Goal: Task Accomplishment & Management: Manage account settings

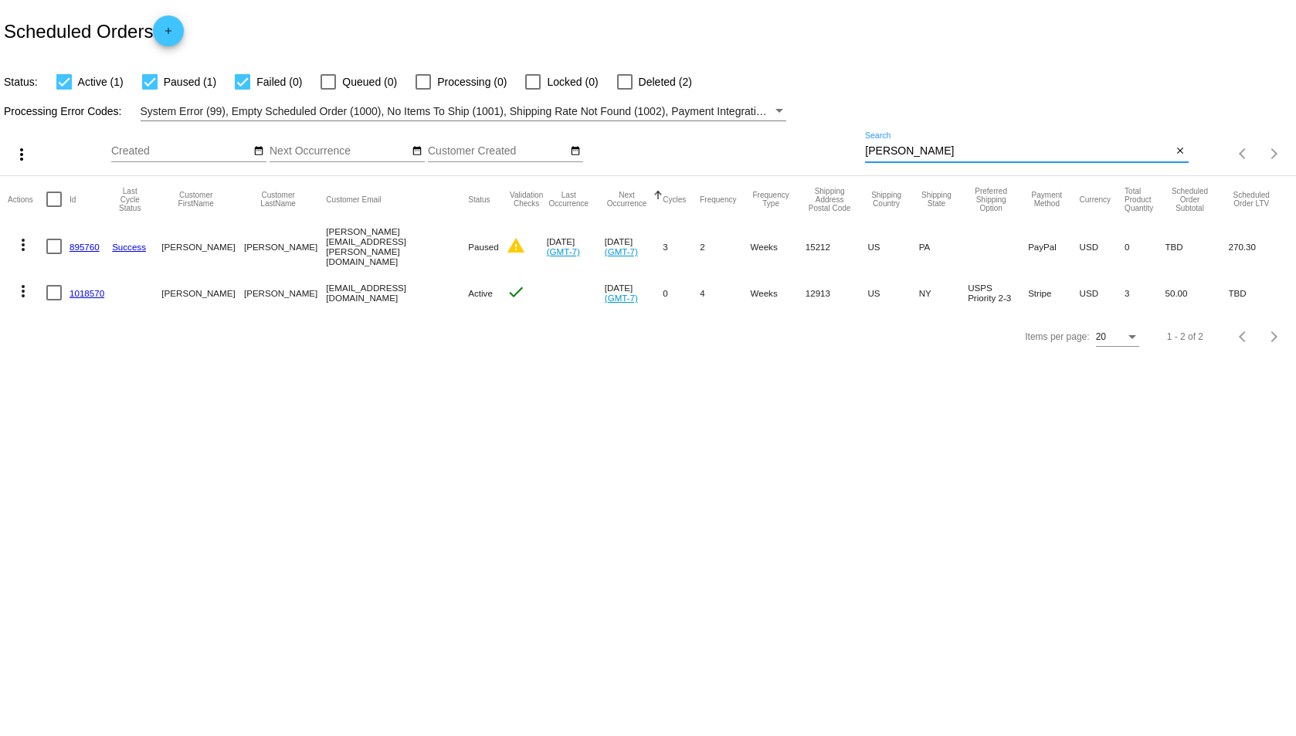
click at [897, 156] on input "[PERSON_NAME]" at bounding box center [1018, 151] width 307 height 12
click at [897, 157] on input "[PERSON_NAME]" at bounding box center [1018, 151] width 307 height 12
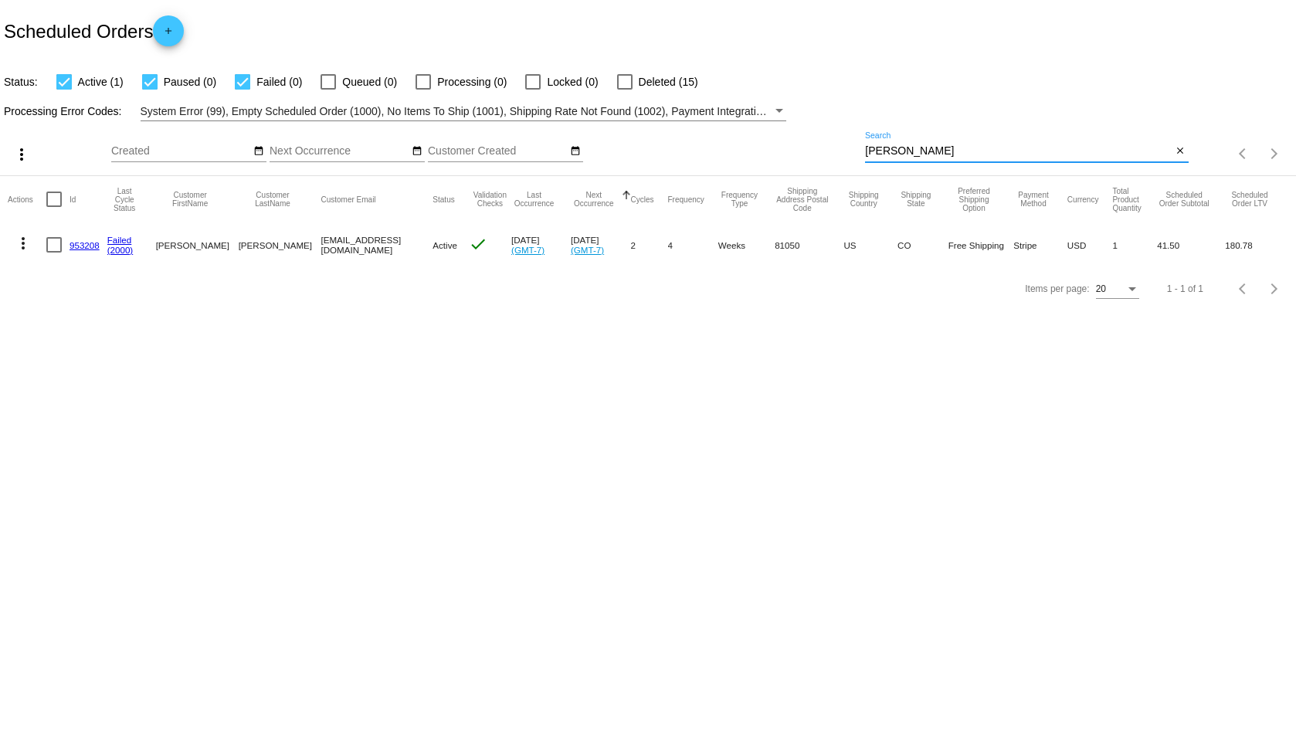
type input "[PERSON_NAME]"
click at [87, 245] on link "953208" at bounding box center [85, 245] width 30 height 10
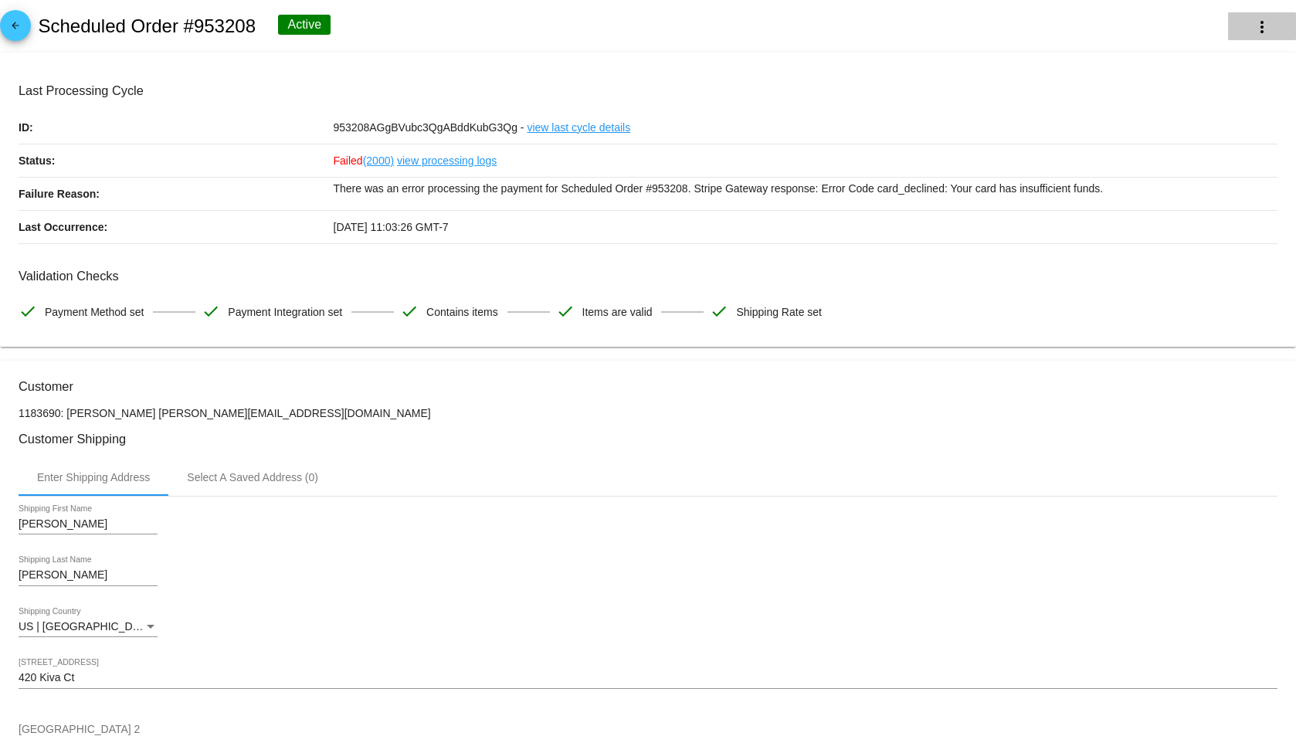
click at [1228, 27] on button "more_vert" at bounding box center [1262, 26] width 68 height 28
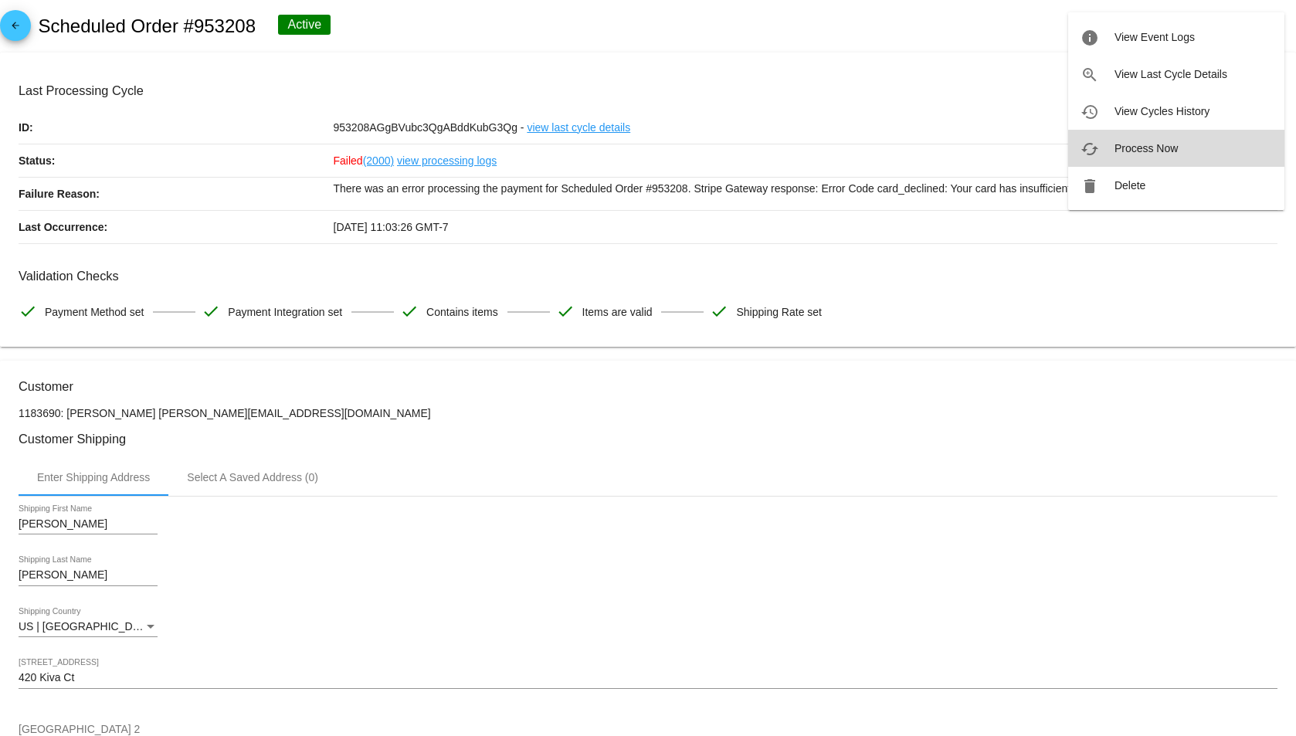
click at [1177, 139] on button "cached Process Now" at bounding box center [1176, 148] width 216 height 37
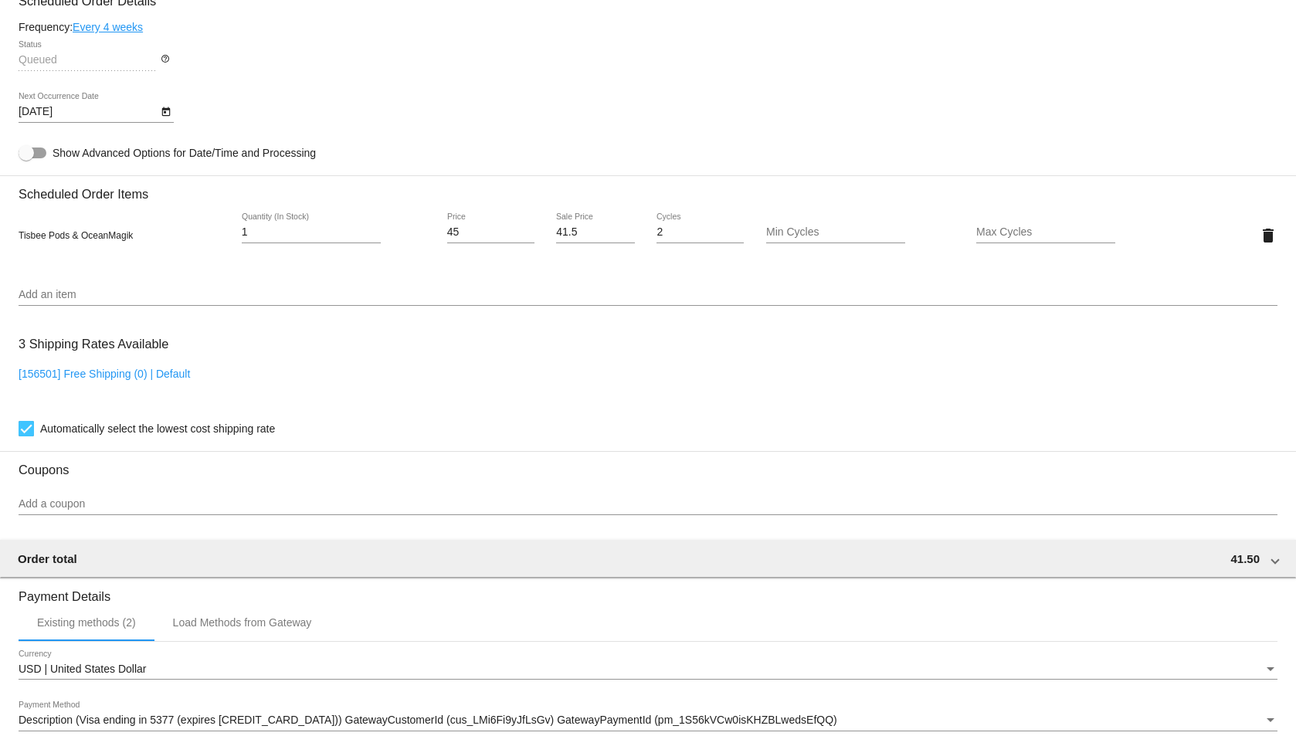
scroll to position [1136, 0]
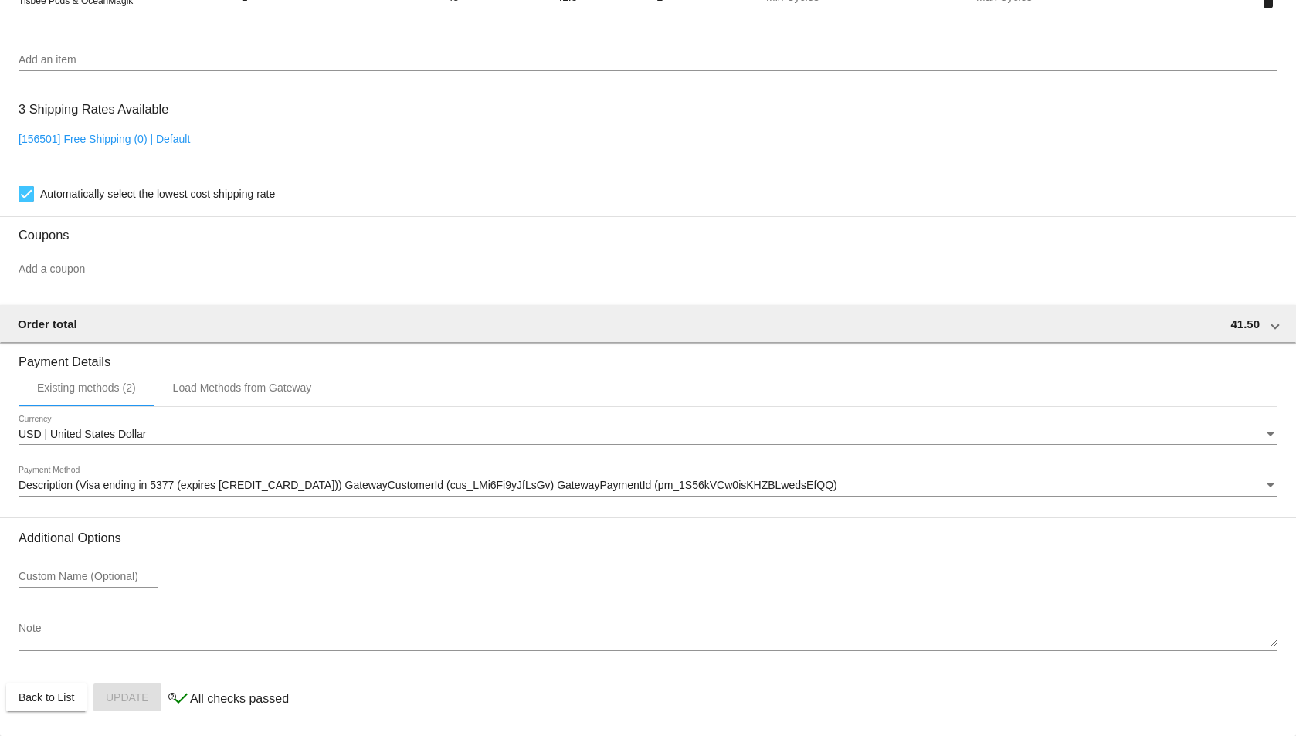
click at [216, 484] on span "Description (Visa ending in 5377 (expires [CREDIT_CARD_DATA])) GatewayCustomerI…" at bounding box center [428, 485] width 819 height 12
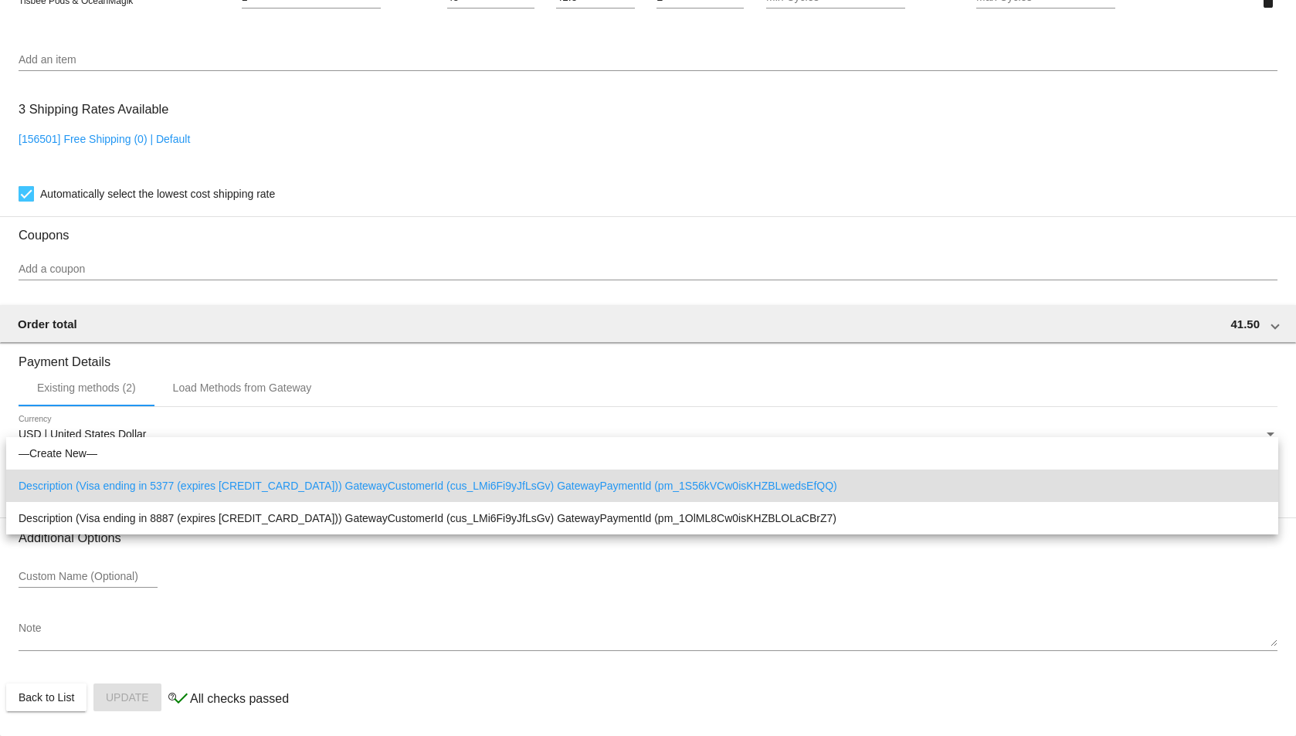
click at [246, 589] on div at bounding box center [648, 368] width 1296 height 736
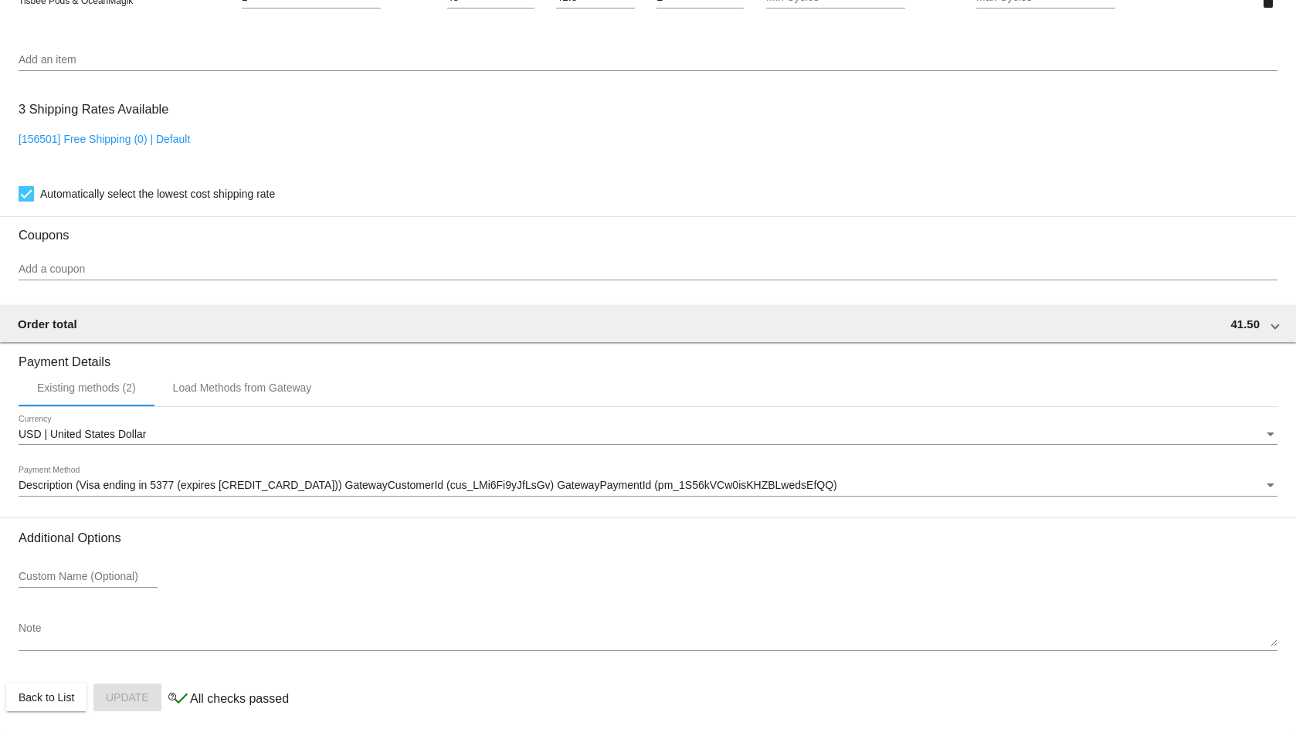
click at [256, 490] on span "Description (Visa ending in 5377 (expires [CREDIT_CARD_DATA])) GatewayCustomerI…" at bounding box center [428, 485] width 819 height 12
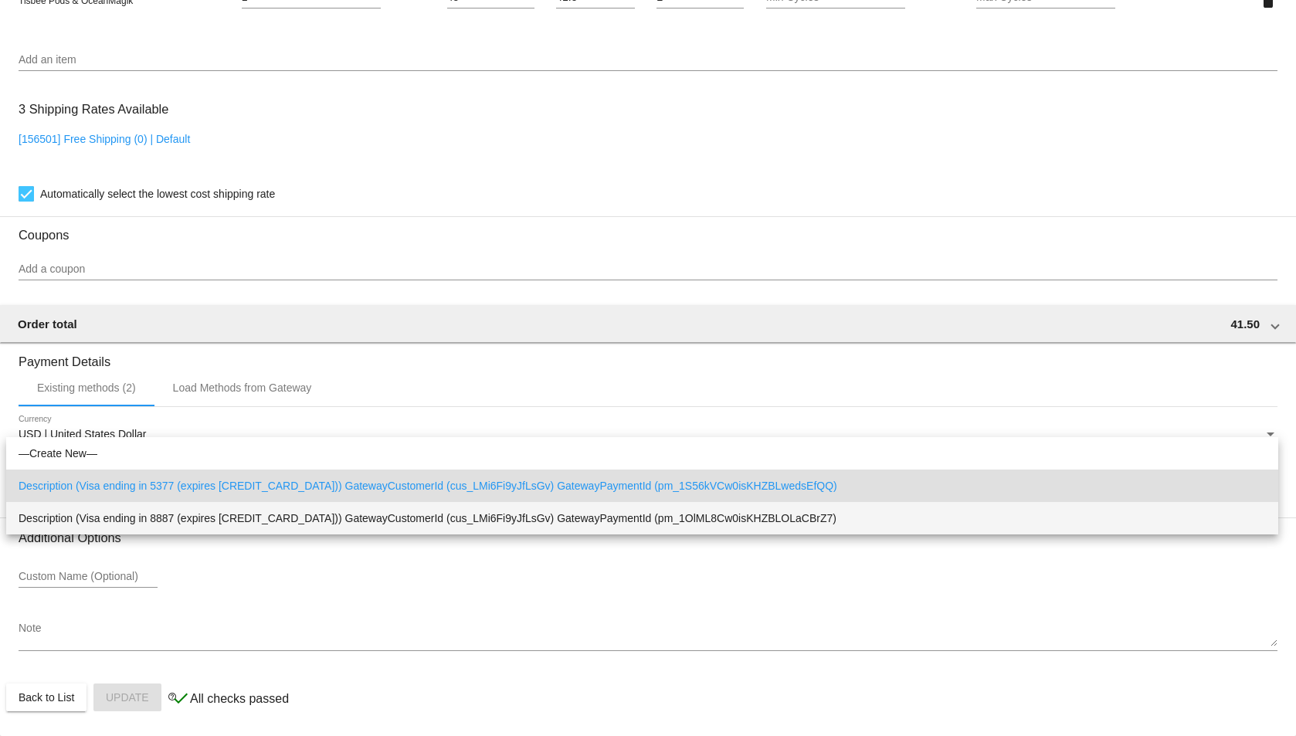
click at [256, 511] on span "Description (Visa ending in 8887 (expires [CREDIT_CARD_DATA])) GatewayCustomerI…" at bounding box center [642, 518] width 1247 height 32
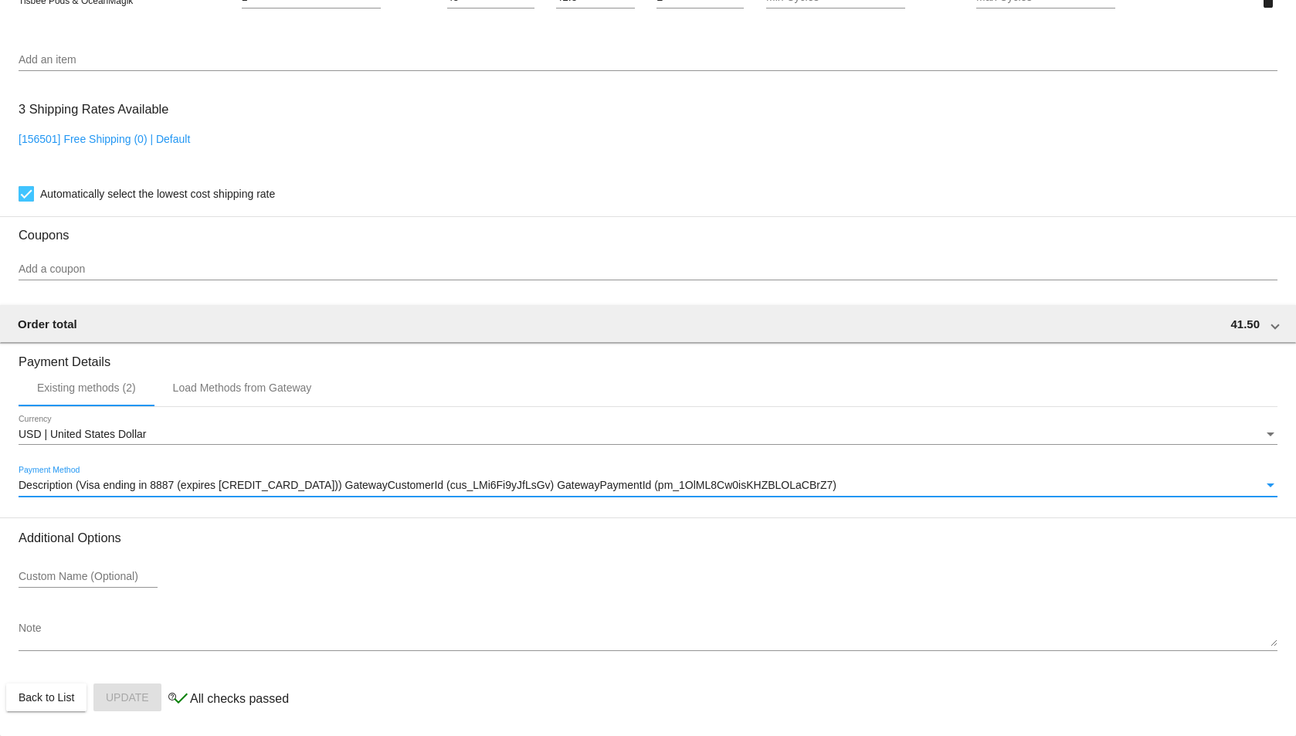
click at [277, 580] on div "Custom Name (Optional)" at bounding box center [648, 580] width 1259 height 44
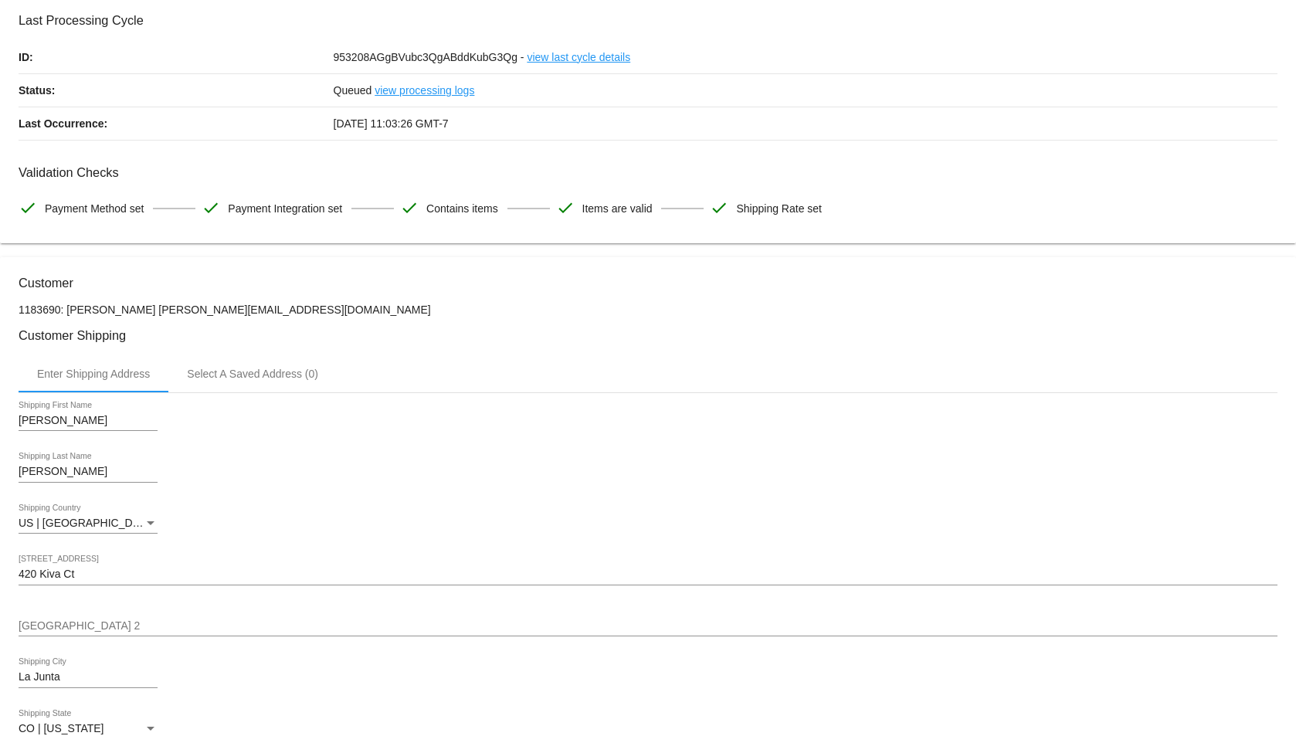
scroll to position [0, 0]
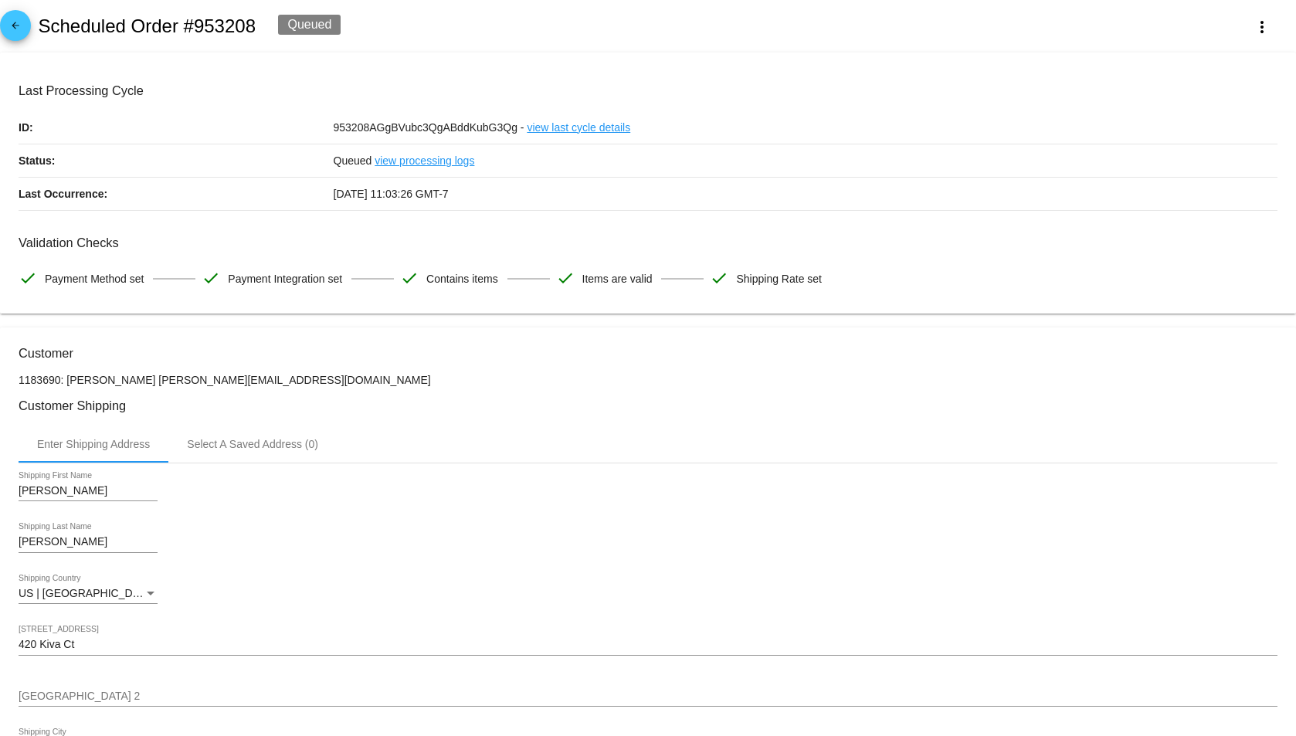
click at [3, 32] on link "arrow_back" at bounding box center [15, 25] width 31 height 31
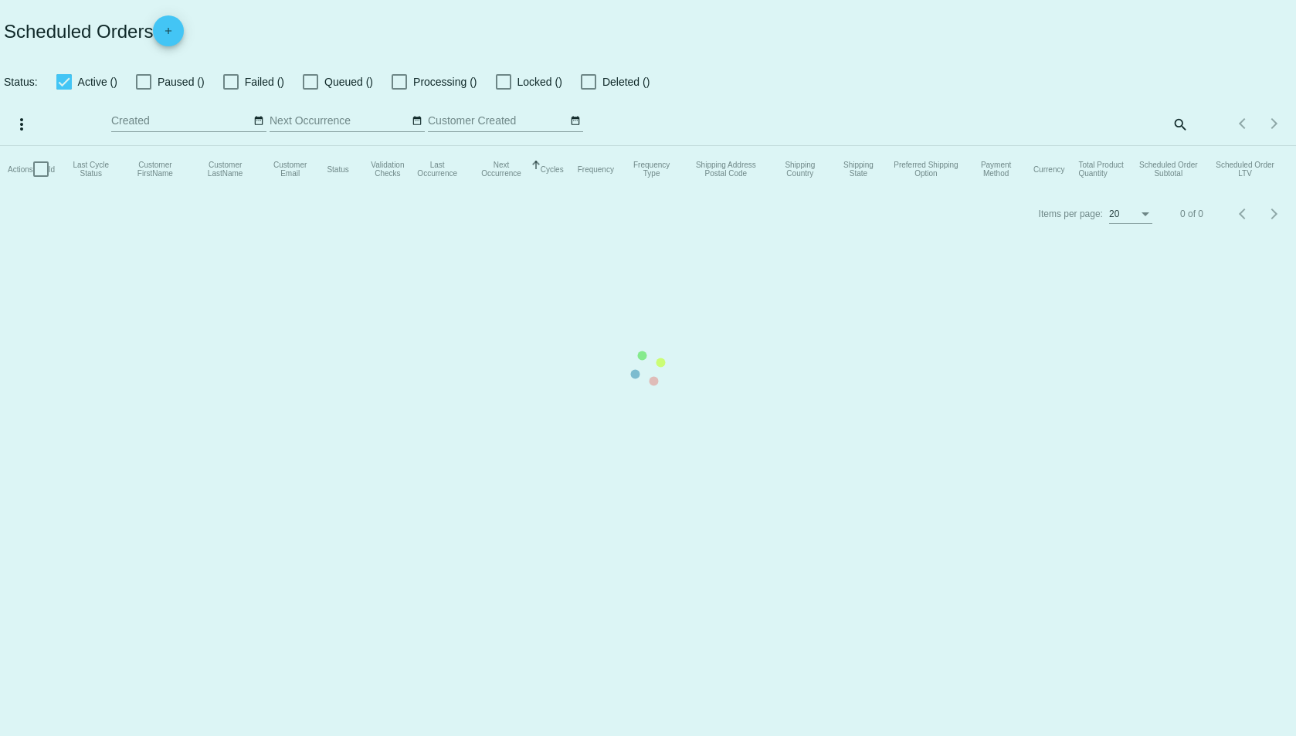
checkbox input "true"
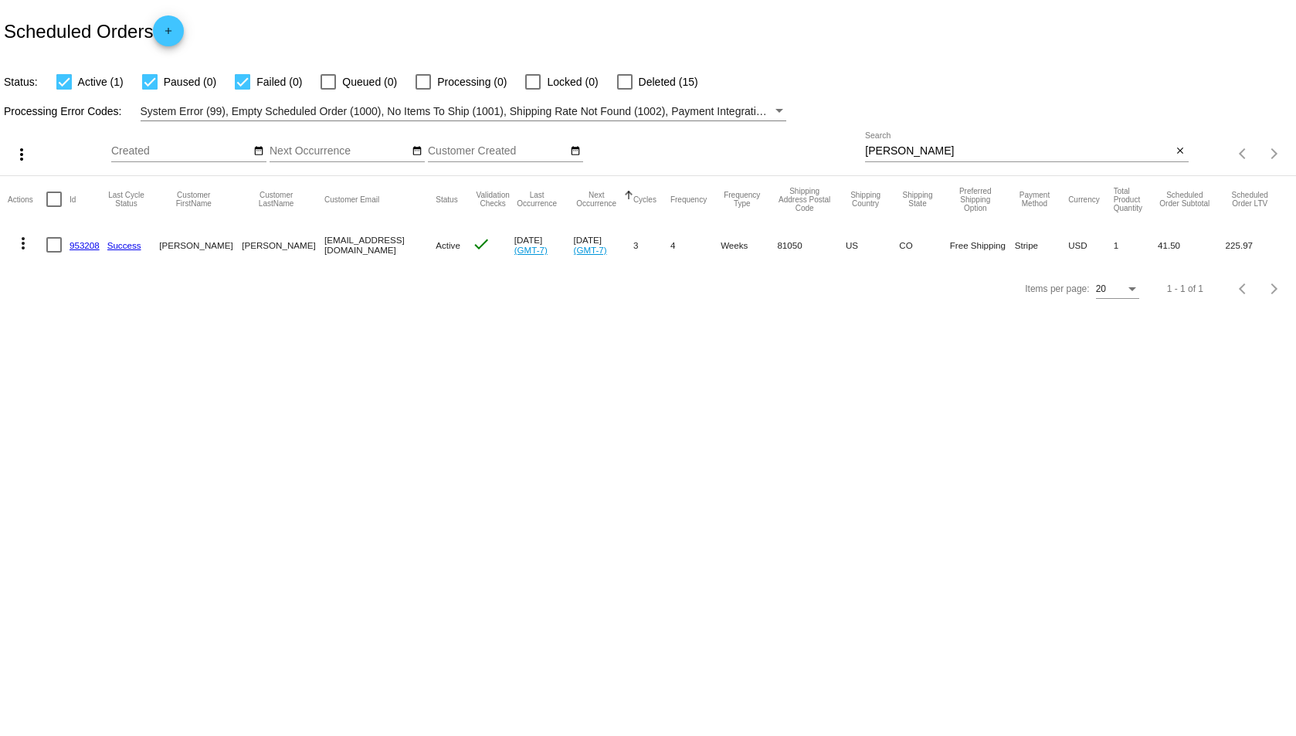
click at [83, 245] on link "953208" at bounding box center [85, 245] width 30 height 10
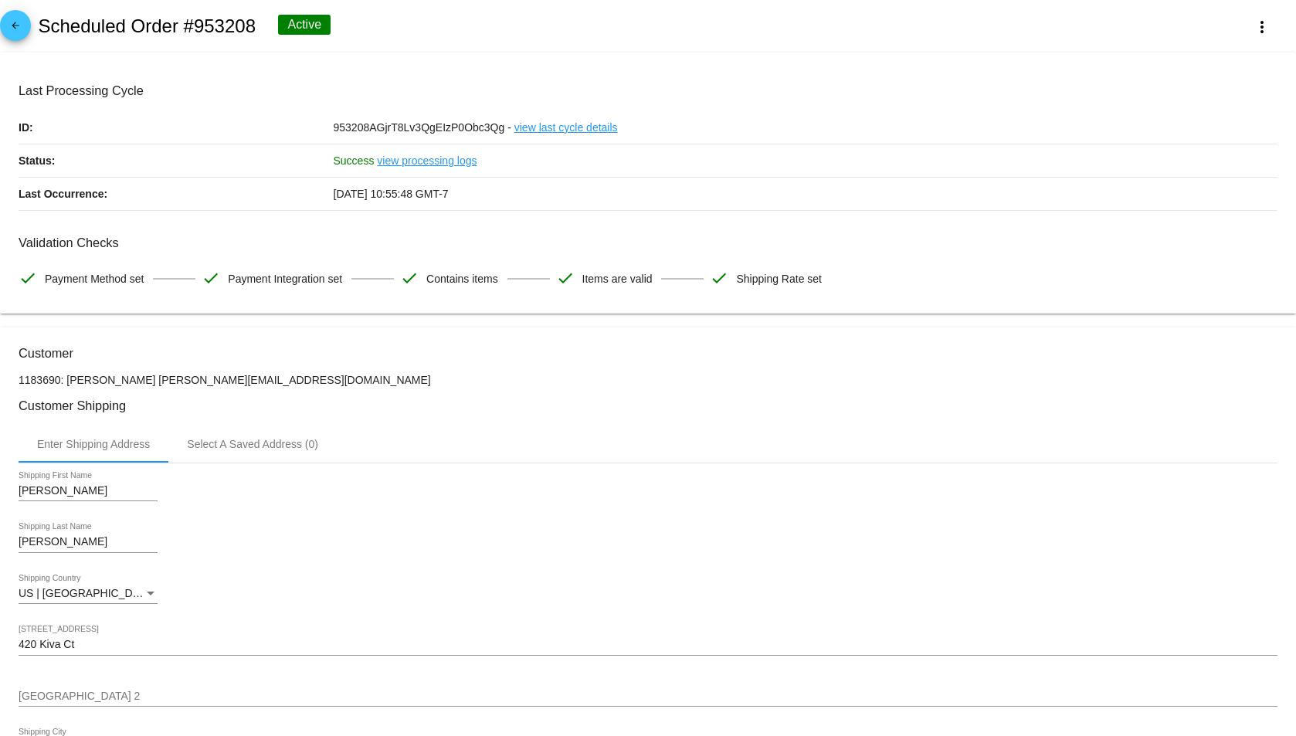
click at [23, 22] on mat-icon "arrow_back" at bounding box center [15, 29] width 19 height 19
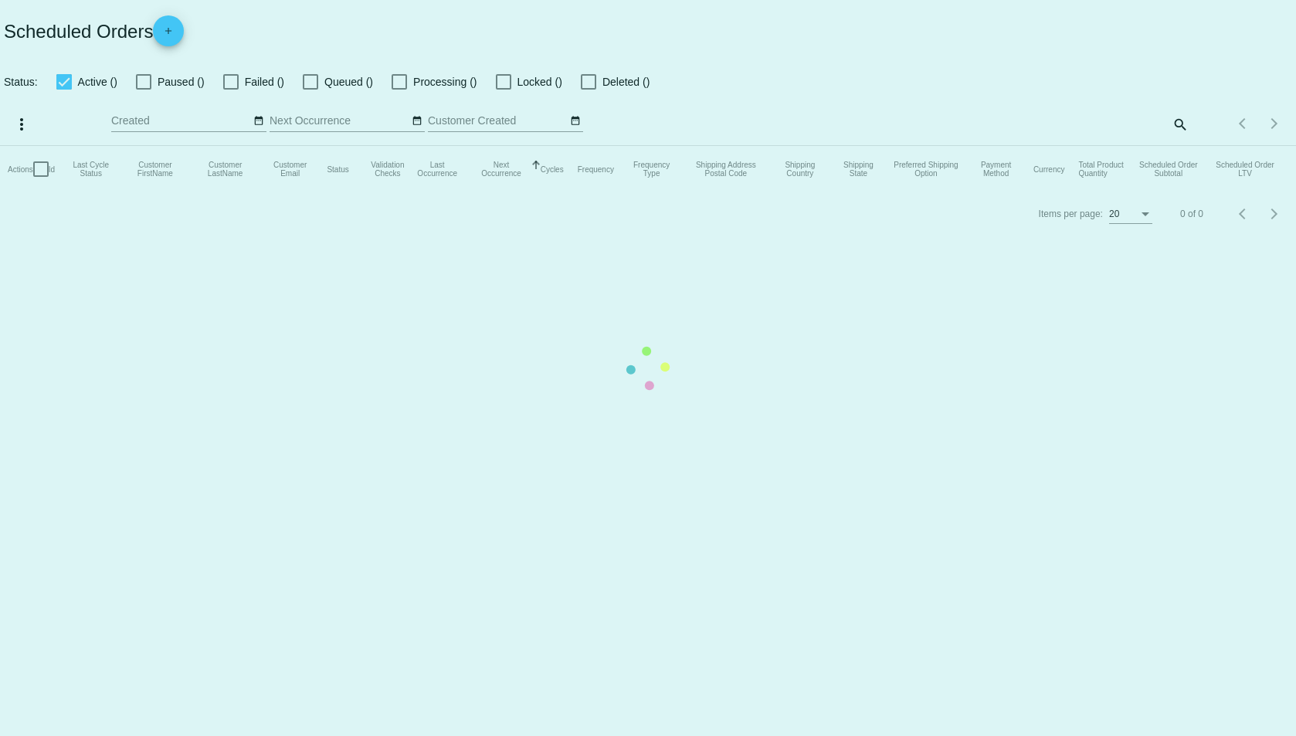
checkbox input "true"
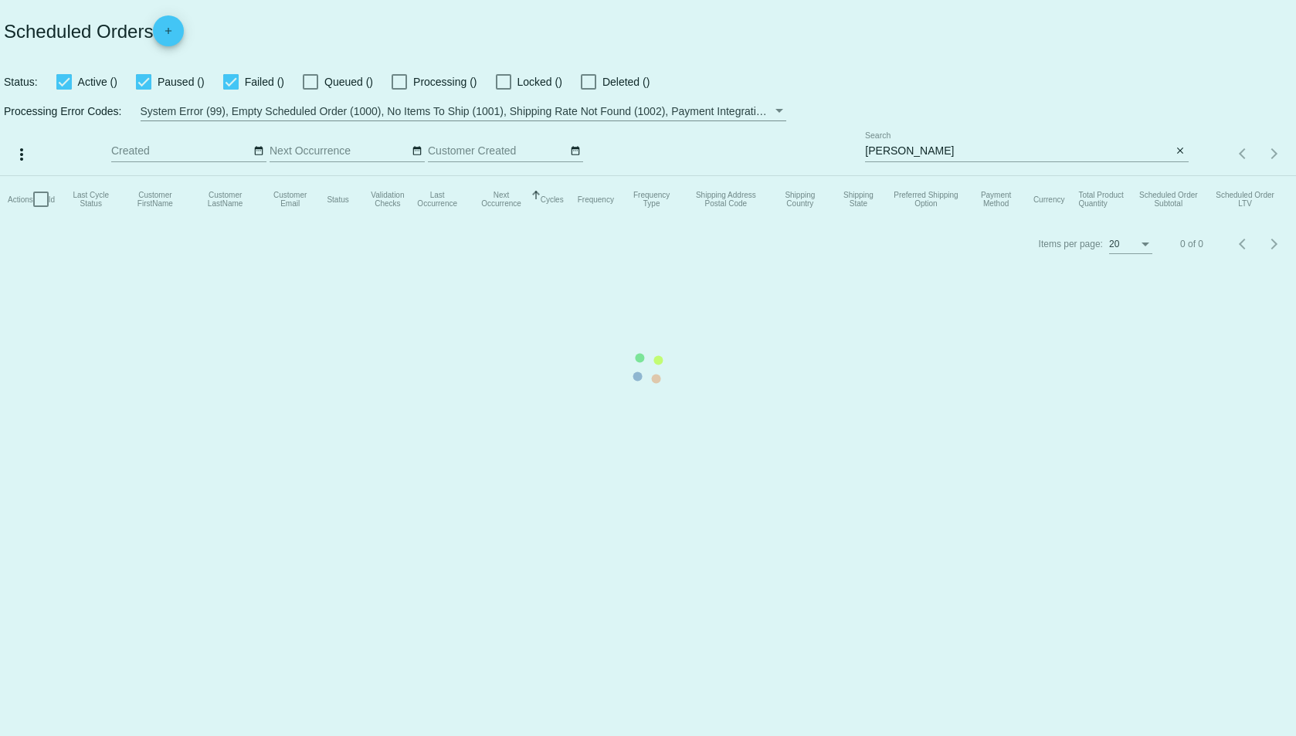
click at [1058, 176] on mat-table "Actions Id Last Cycle Status Customer FirstName Customer LastName Customer Emai…" at bounding box center [648, 199] width 1296 height 46
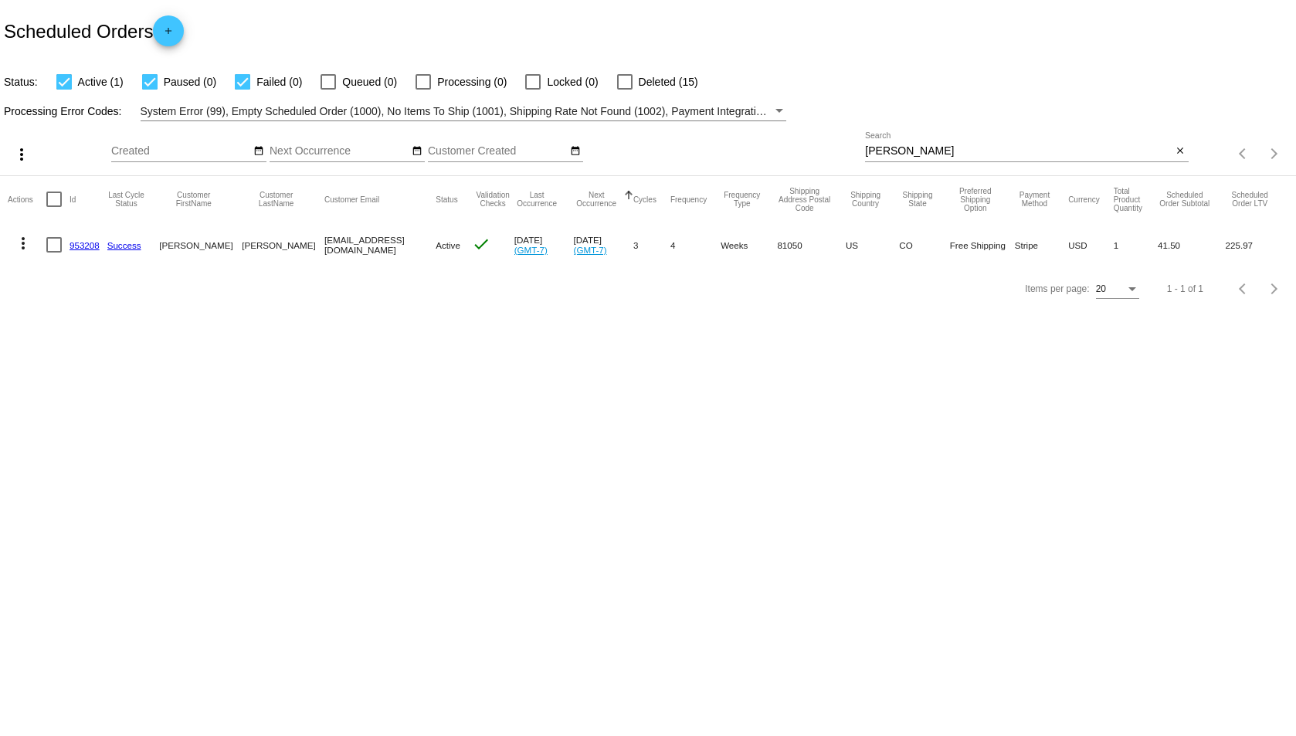
click at [1058, 155] on input "[PERSON_NAME]" at bounding box center [1018, 151] width 307 height 12
type input "[PERSON_NAME]"
click at [93, 244] on link "985328" at bounding box center [85, 245] width 30 height 10
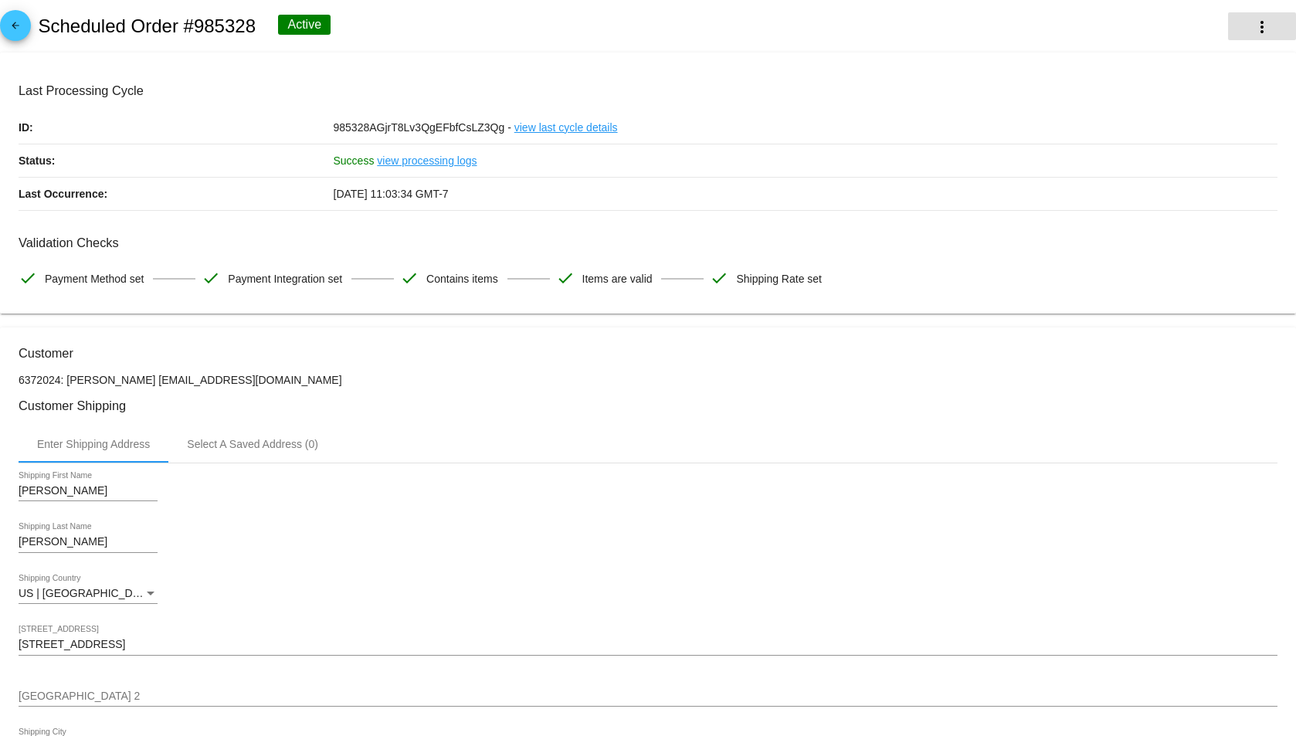
click at [1235, 27] on button "more_vert" at bounding box center [1262, 26] width 68 height 28
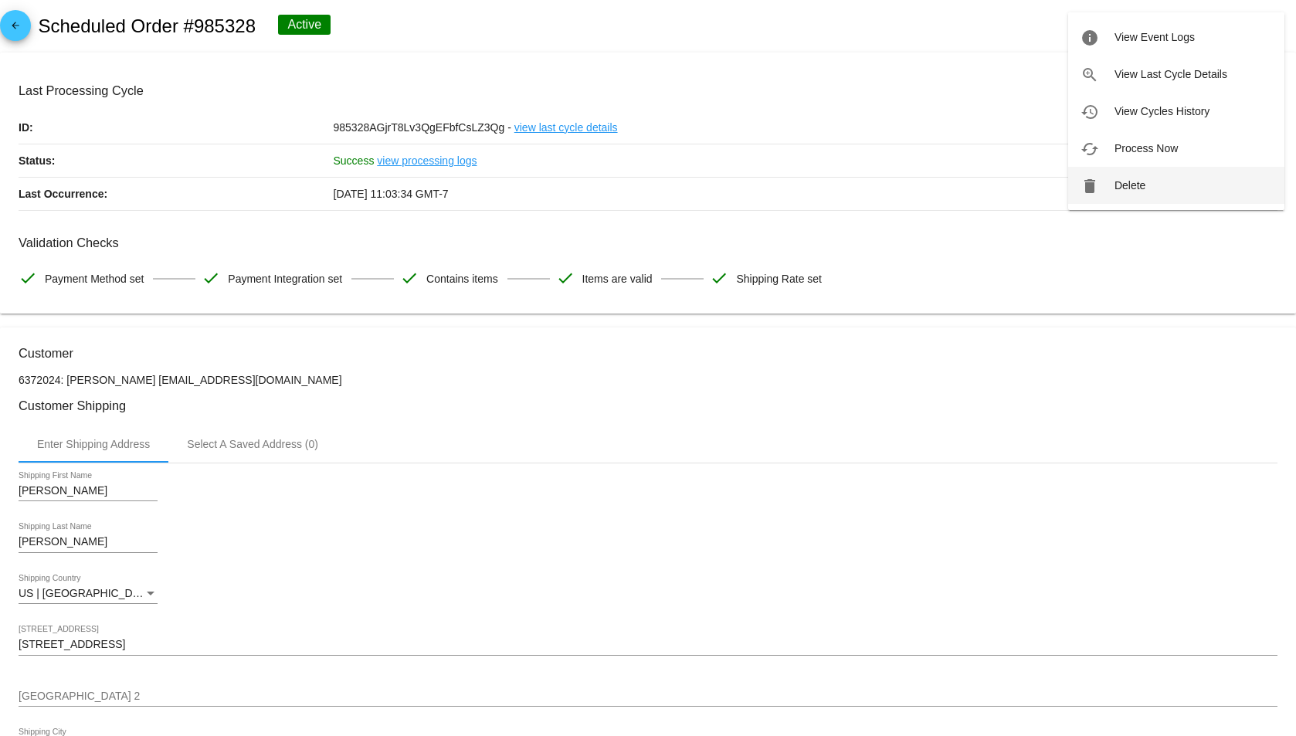
click at [1147, 175] on button "delete Delete" at bounding box center [1176, 185] width 216 height 37
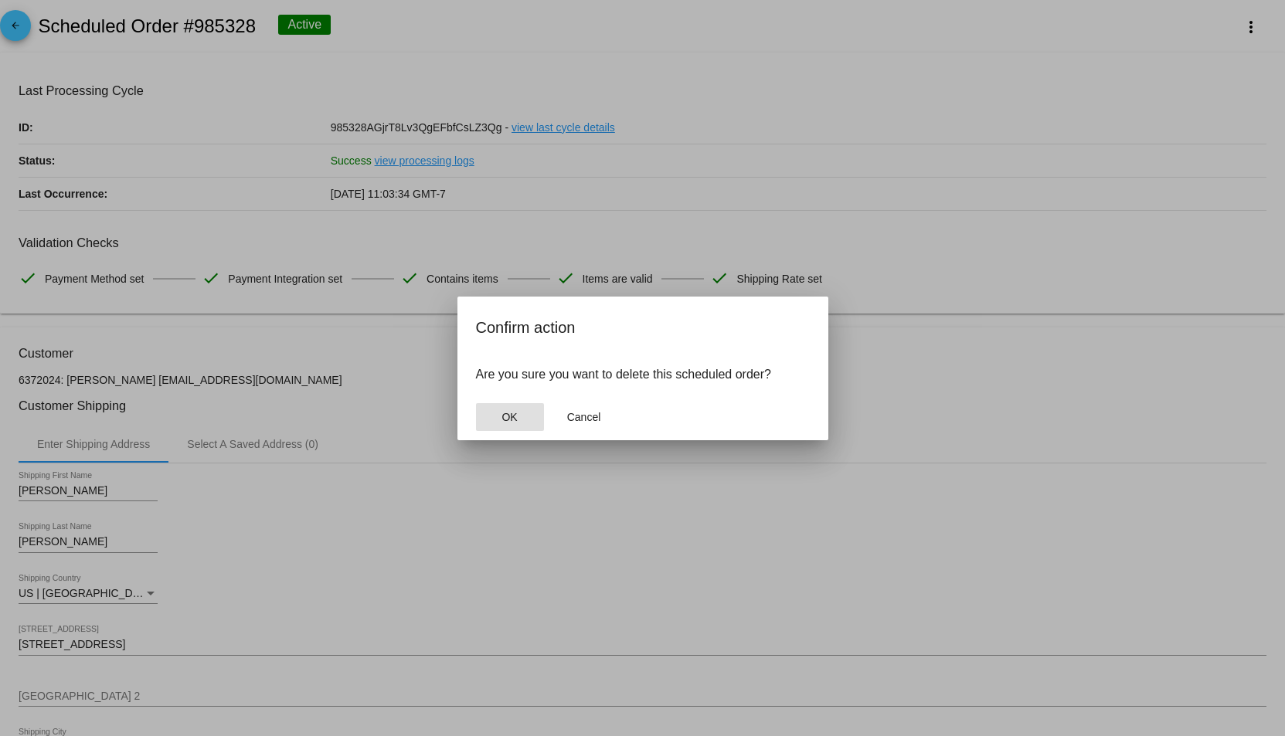
click at [528, 429] on button "OK" at bounding box center [510, 417] width 68 height 28
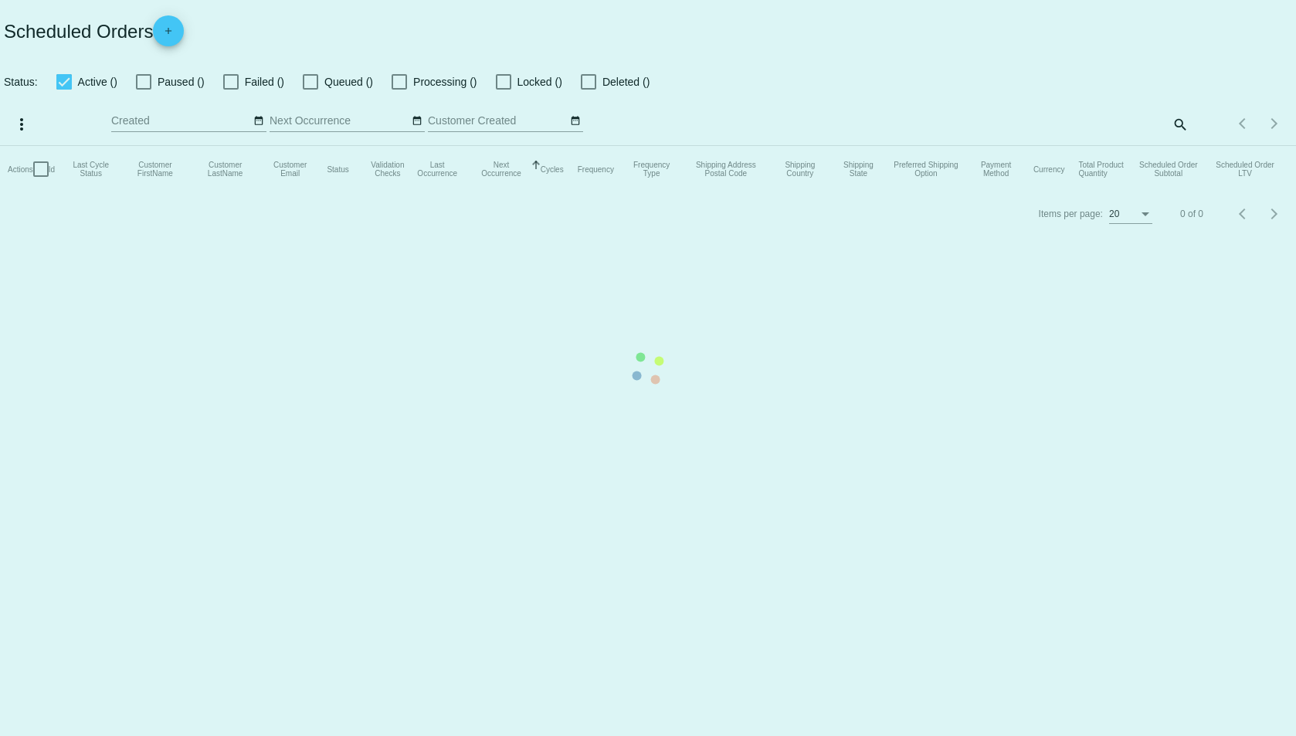
checkbox input "true"
